Goal: Transaction & Acquisition: Purchase product/service

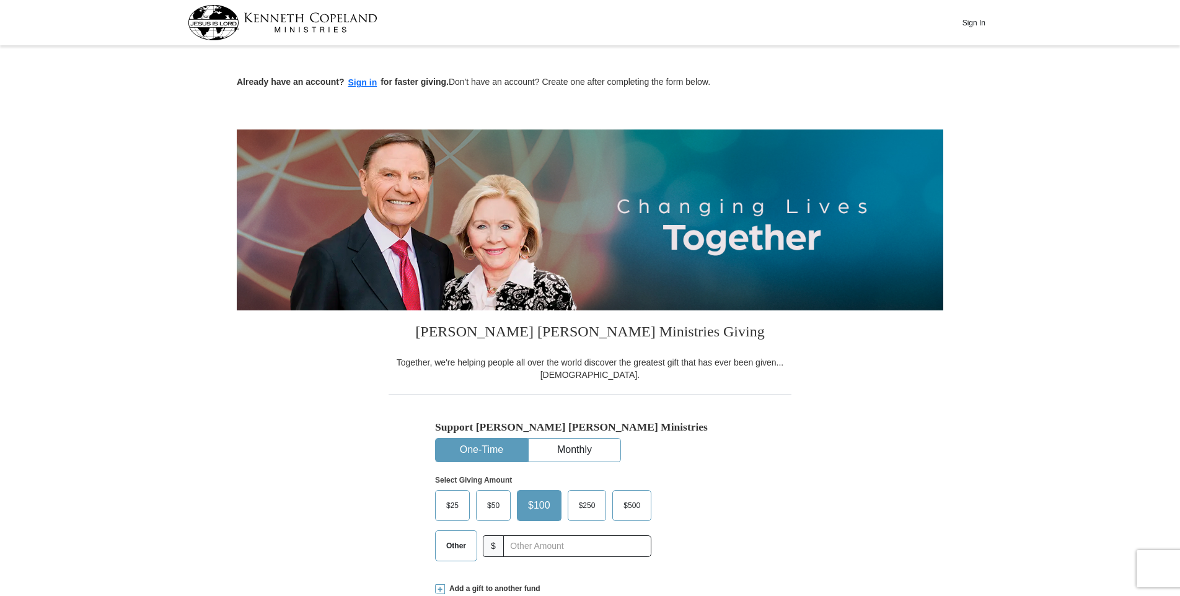
click at [462, 547] on span "Other" at bounding box center [456, 546] width 32 height 19
click at [0, 0] on input "Other" at bounding box center [0, 0] width 0 height 0
click at [529, 548] on input "text" at bounding box center [577, 546] width 138 height 22
type input "25.00"
drag, startPoint x: 279, startPoint y: 480, endPoint x: 288, endPoint y: 468, distance: 14.8
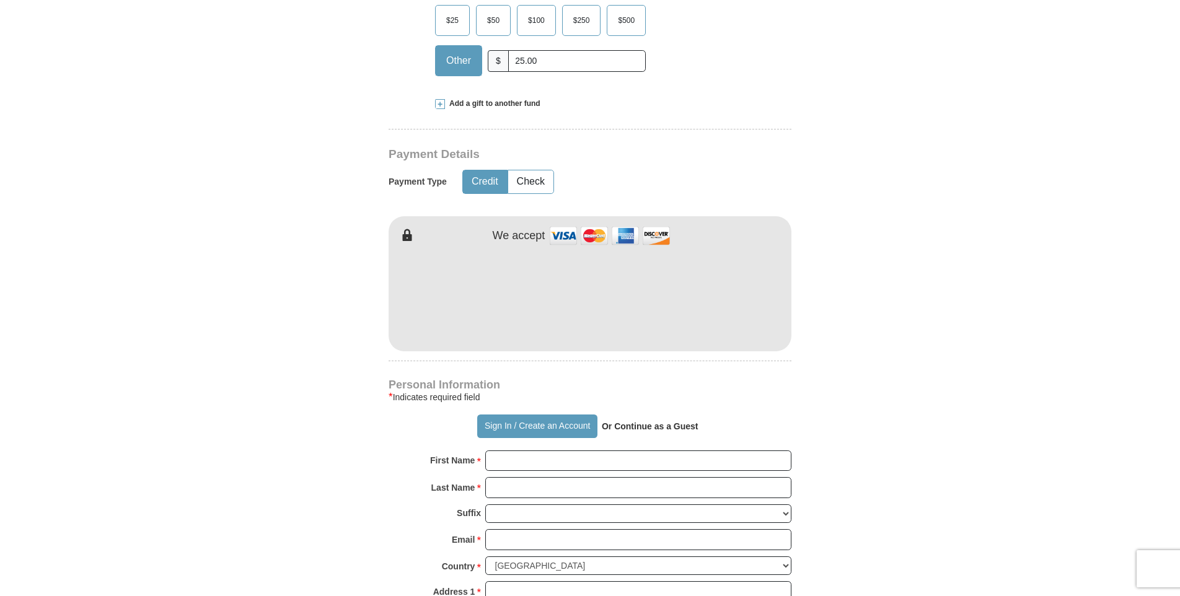
scroll to position [516, 0]
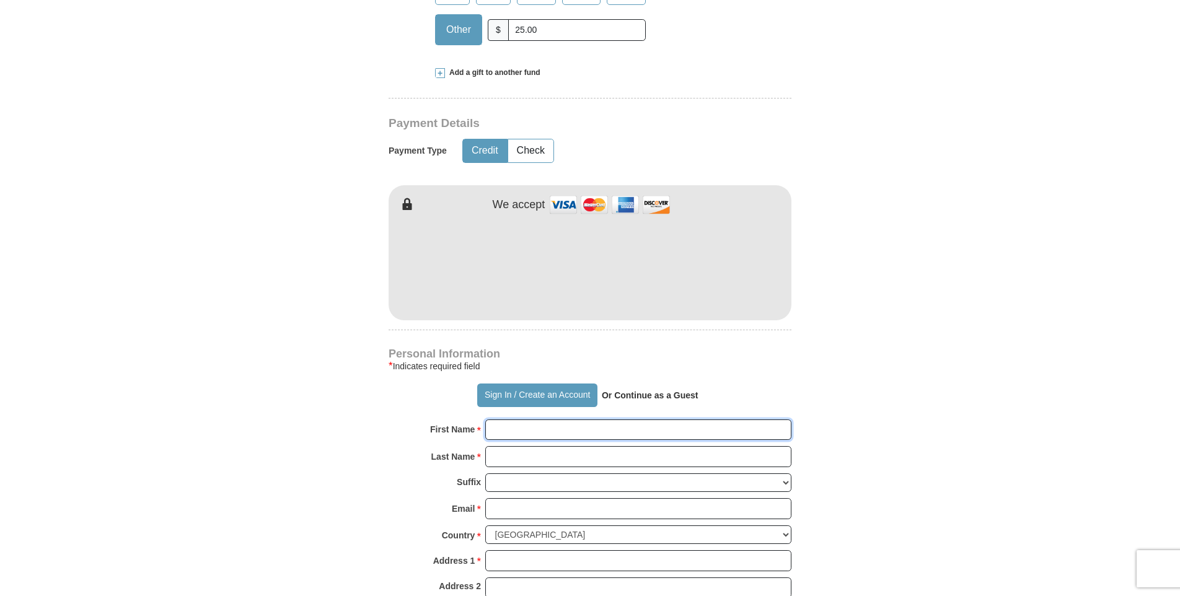
click at [523, 431] on input "First Name *" at bounding box center [638, 430] width 306 height 21
type input "[PERSON_NAME]"
type input "Bell"
type input "[EMAIL_ADDRESS][DOMAIN_NAME]"
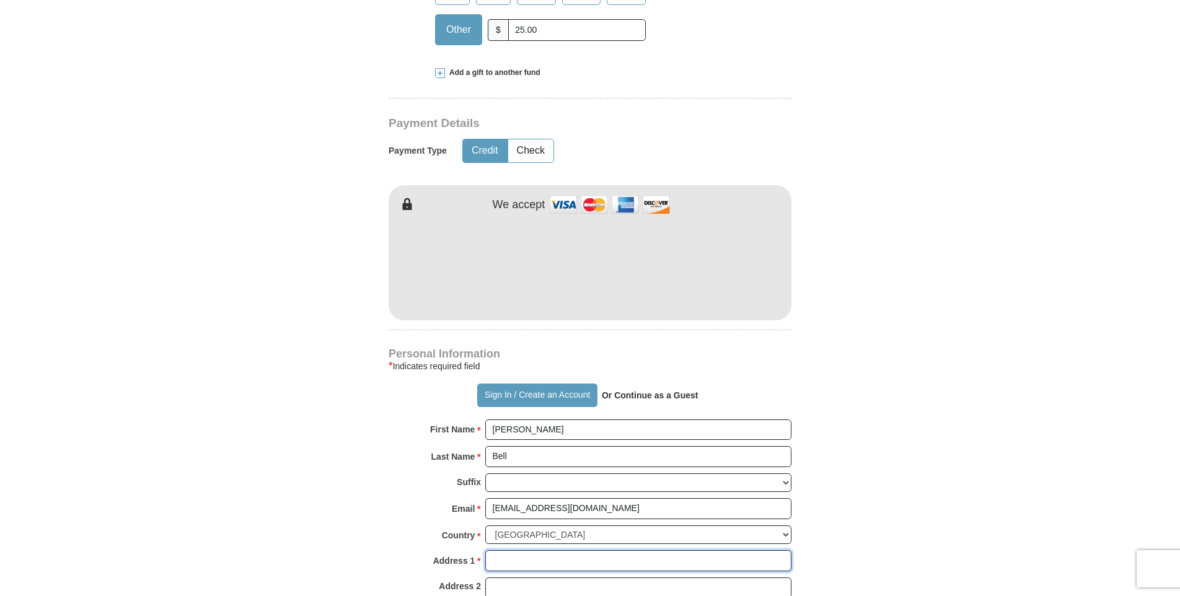
type input "[STREET_ADDRESS][PERSON_NAME]"
type input "LAFAYETTE"
type input "7654131121"
click at [245, 459] on form "Already have an account? Sign in for faster giving. Don't have an account? Crea…" at bounding box center [590, 293] width 706 height 1520
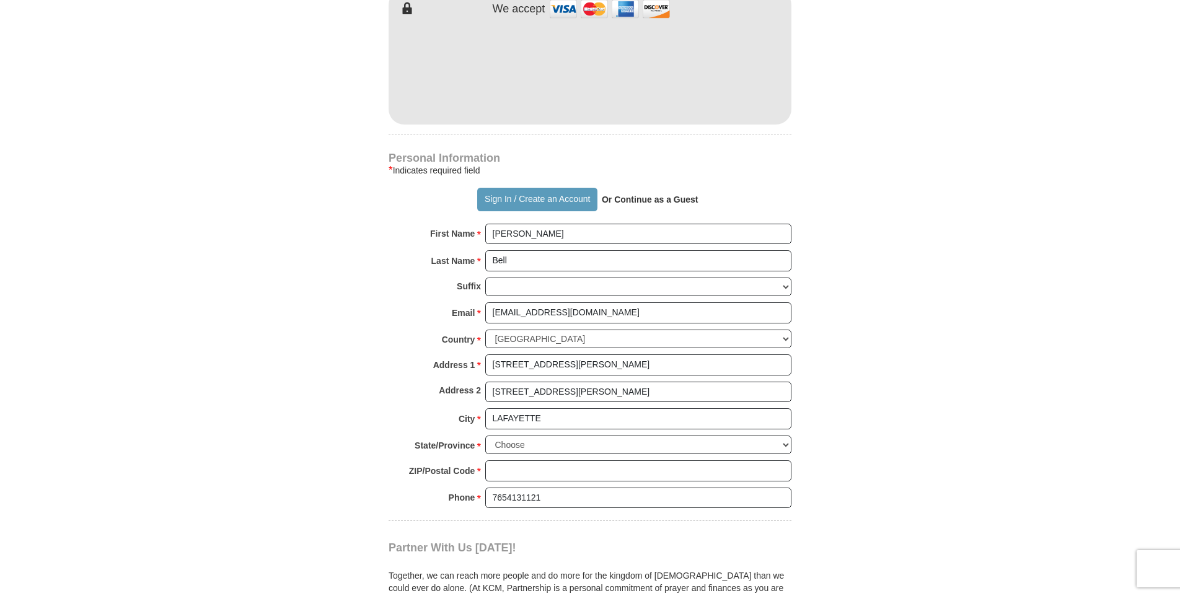
scroll to position [826, 0]
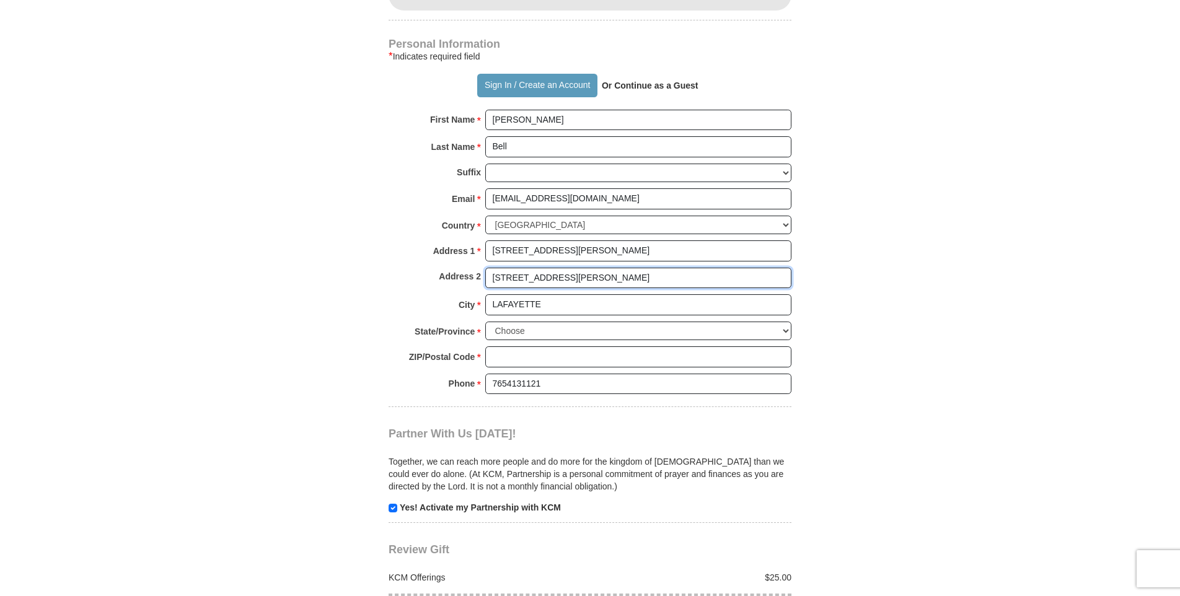
click at [578, 276] on input "[STREET_ADDRESS][PERSON_NAME]" at bounding box center [638, 278] width 306 height 21
type input "3"
click at [202, 311] on body "Sign In Already have an account? Sign in for faster giving. Don't have an accou…" at bounding box center [590, 361] width 1180 height 2374
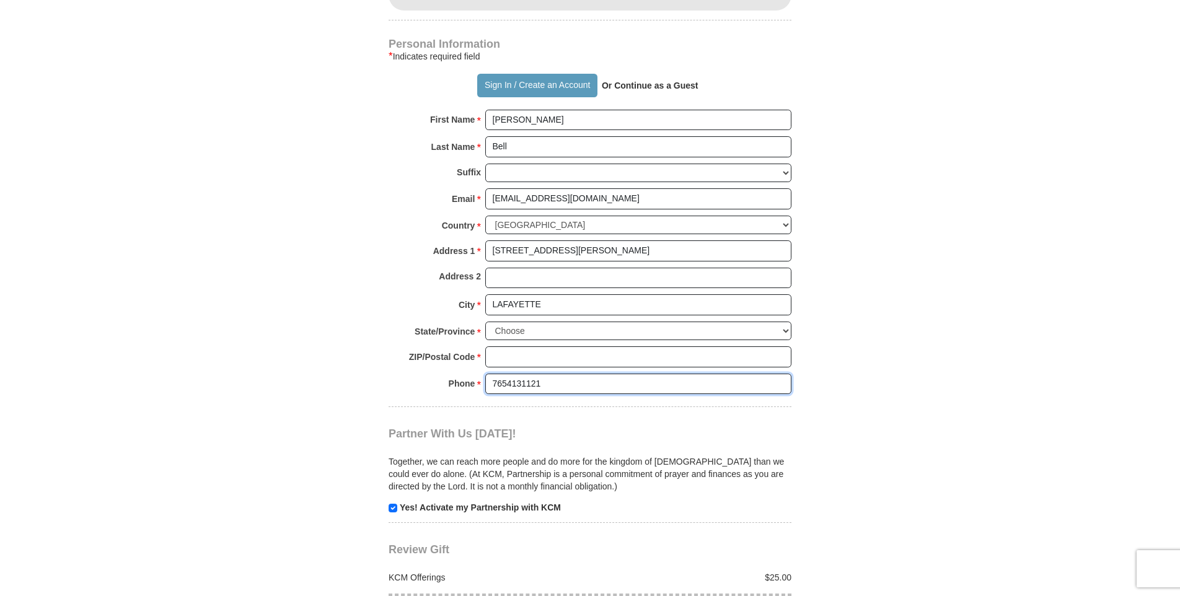
click at [509, 382] on input "7654131121" at bounding box center [638, 384] width 306 height 21
click at [524, 385] on input "765-4131121" at bounding box center [638, 384] width 306 height 21
type input "[PHONE_NUMBER]"
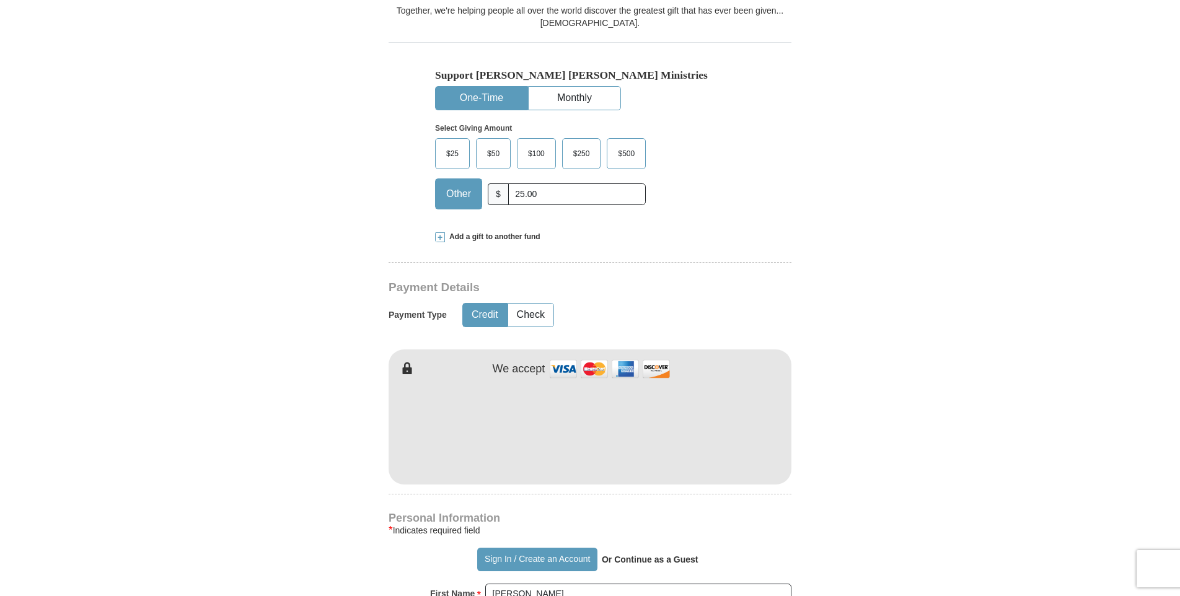
scroll to position [310, 0]
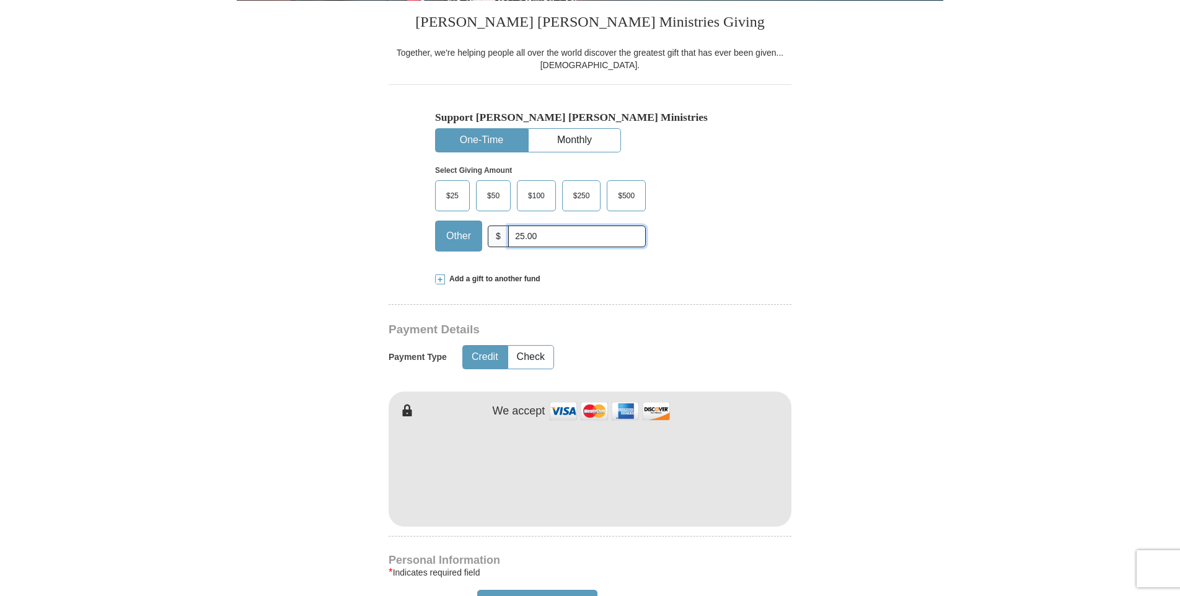
click at [537, 236] on input "25.00" at bounding box center [577, 237] width 138 height 22
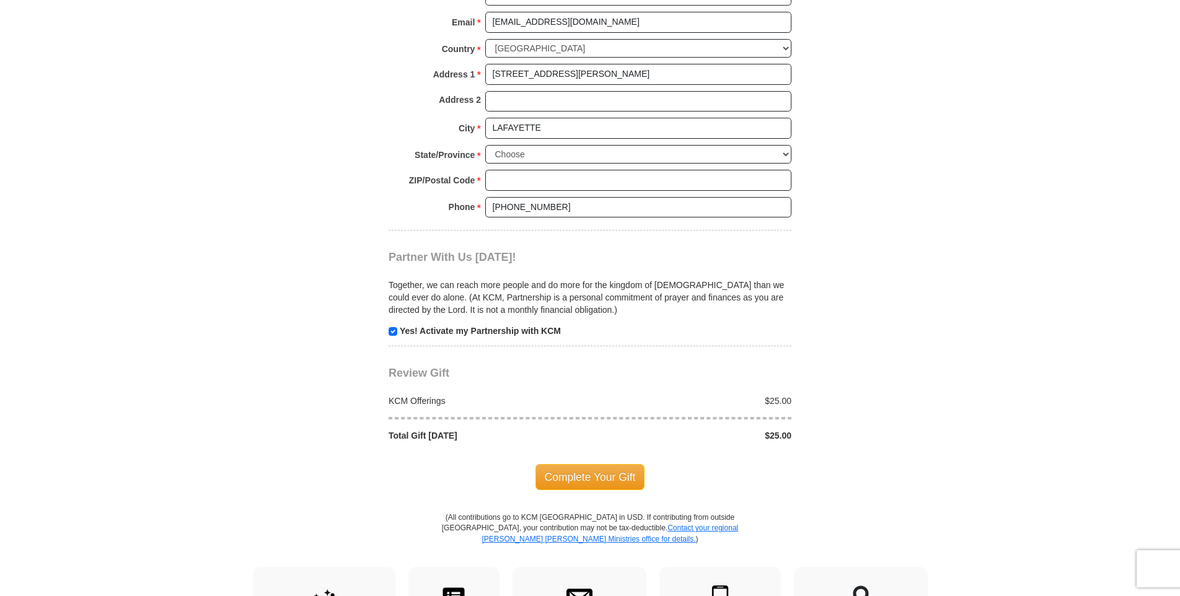
scroll to position [1033, 0]
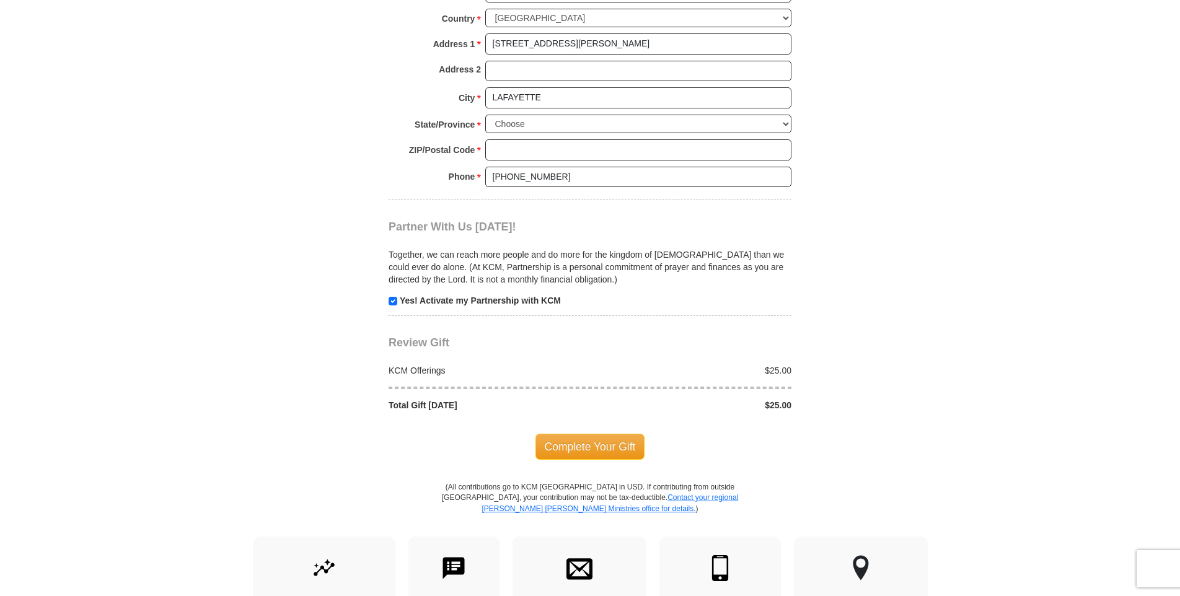
click at [599, 453] on span "Complete Your Gift" at bounding box center [590, 447] width 110 height 26
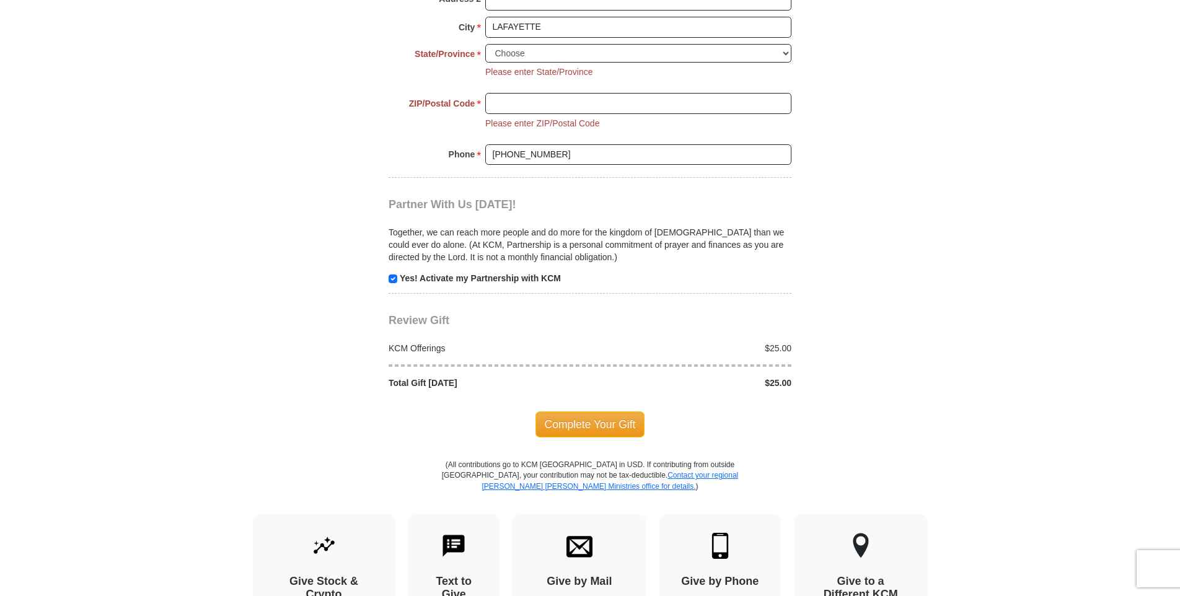
scroll to position [1136, 0]
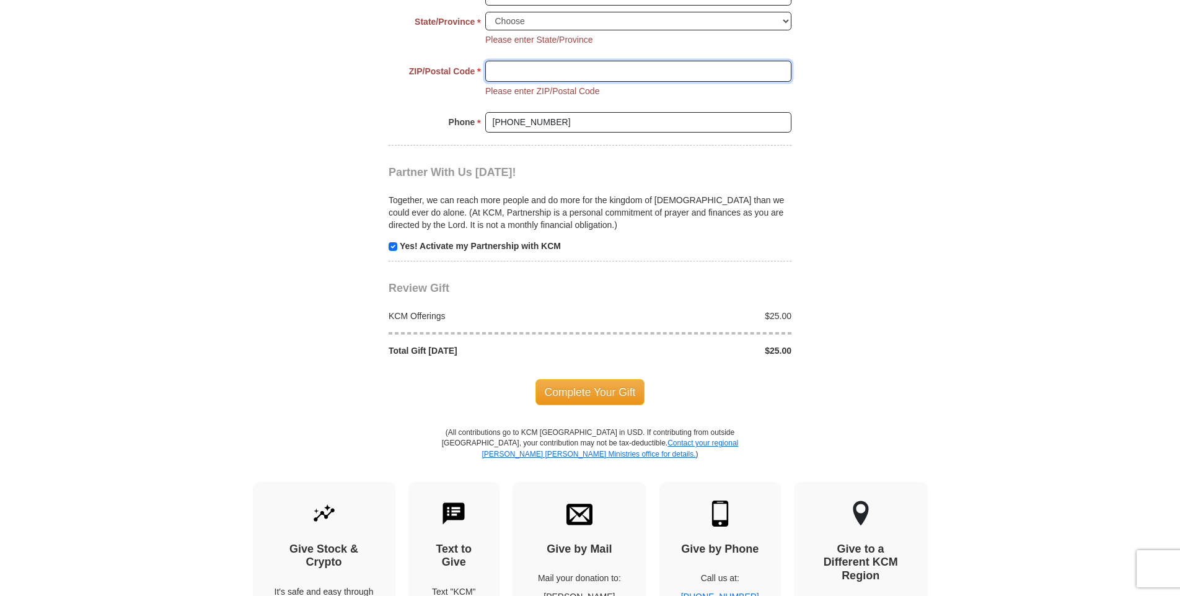
click at [541, 73] on input "ZIP/Postal Code *" at bounding box center [638, 71] width 306 height 21
type input "47909"
click at [592, 392] on span "Complete Your Gift" at bounding box center [590, 392] width 110 height 26
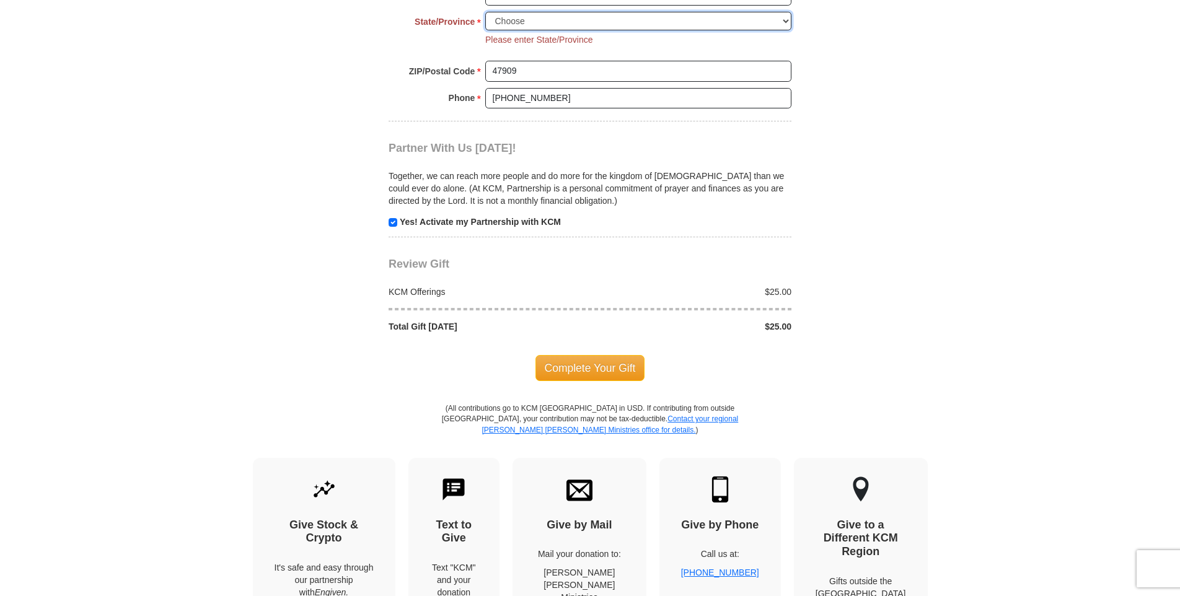
click at [786, 23] on select "Choose [US_STATE] [US_STATE] [US_STATE] [US_STATE] [US_STATE] Armed Forces Amer…" at bounding box center [638, 21] width 306 height 19
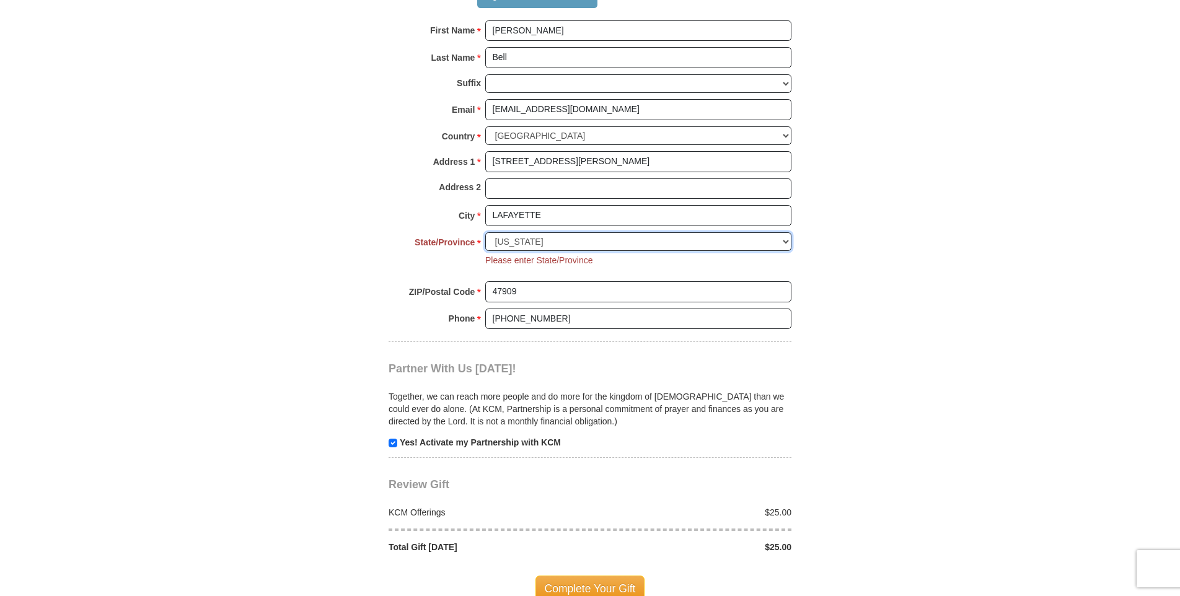
scroll to position [826, 0]
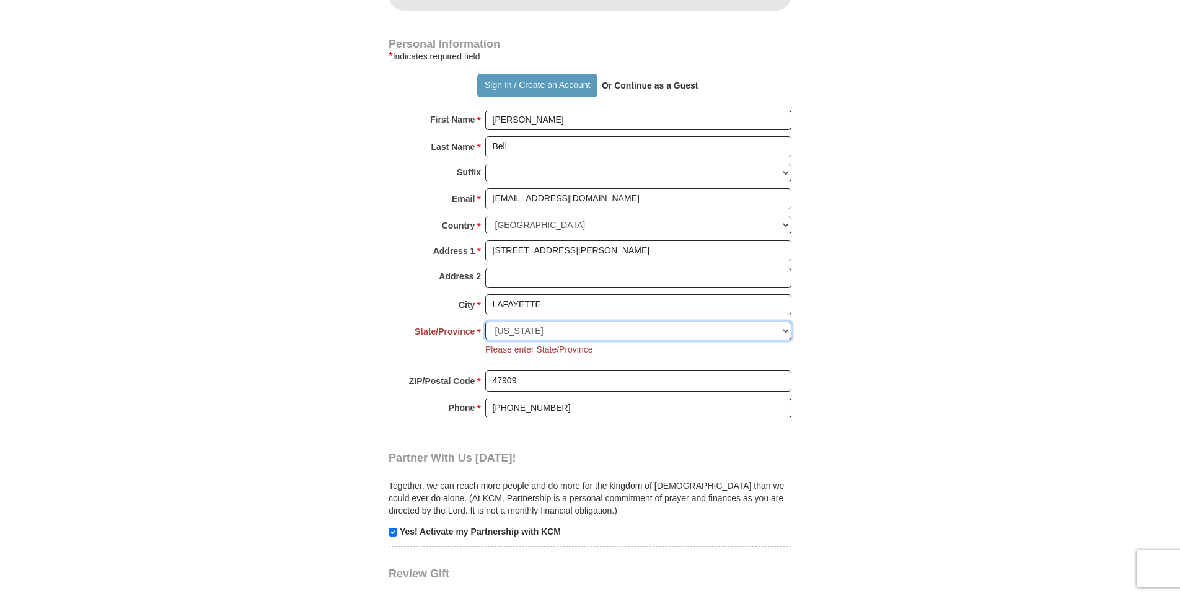
click at [785, 330] on select "Choose [US_STATE] [US_STATE] [US_STATE] [US_STATE] [US_STATE] Armed Forces Amer…" at bounding box center [638, 331] width 306 height 19
click at [485, 322] on select "Choose [US_STATE] [US_STATE] [US_STATE] [US_STATE] [US_STATE] Armed Forces Amer…" at bounding box center [638, 331] width 306 height 19
click at [785, 329] on select "Choose [US_STATE] [US_STATE] [US_STATE] [US_STATE] [US_STATE] Armed Forces Amer…" at bounding box center [638, 331] width 306 height 19
select select "IN"
click at [485, 322] on select "Choose [US_STATE] [US_STATE] [US_STATE] [US_STATE] [US_STATE] Armed Forces Amer…" at bounding box center [638, 331] width 306 height 19
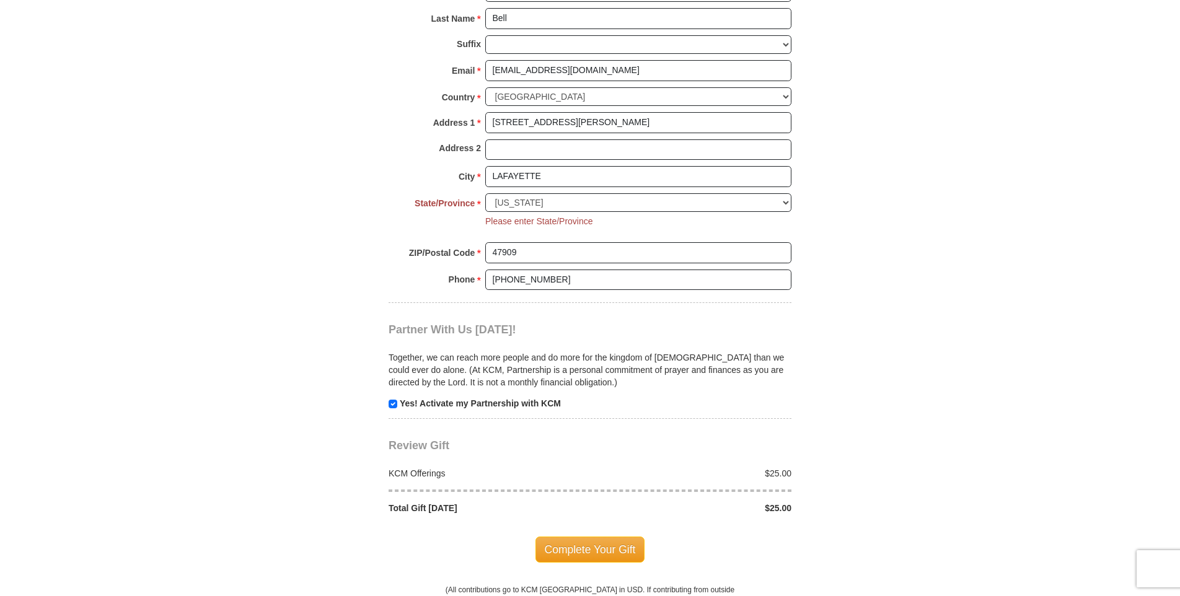
scroll to position [1032, 0]
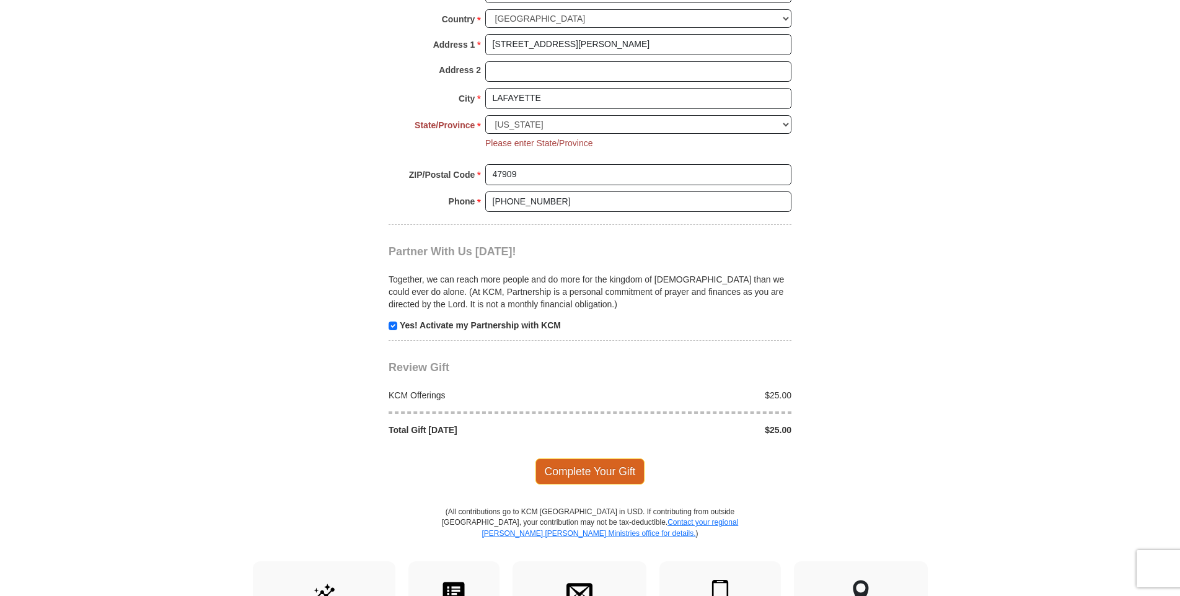
click at [608, 471] on span "Complete Your Gift" at bounding box center [590, 472] width 110 height 26
